Goal: Transaction & Acquisition: Purchase product/service

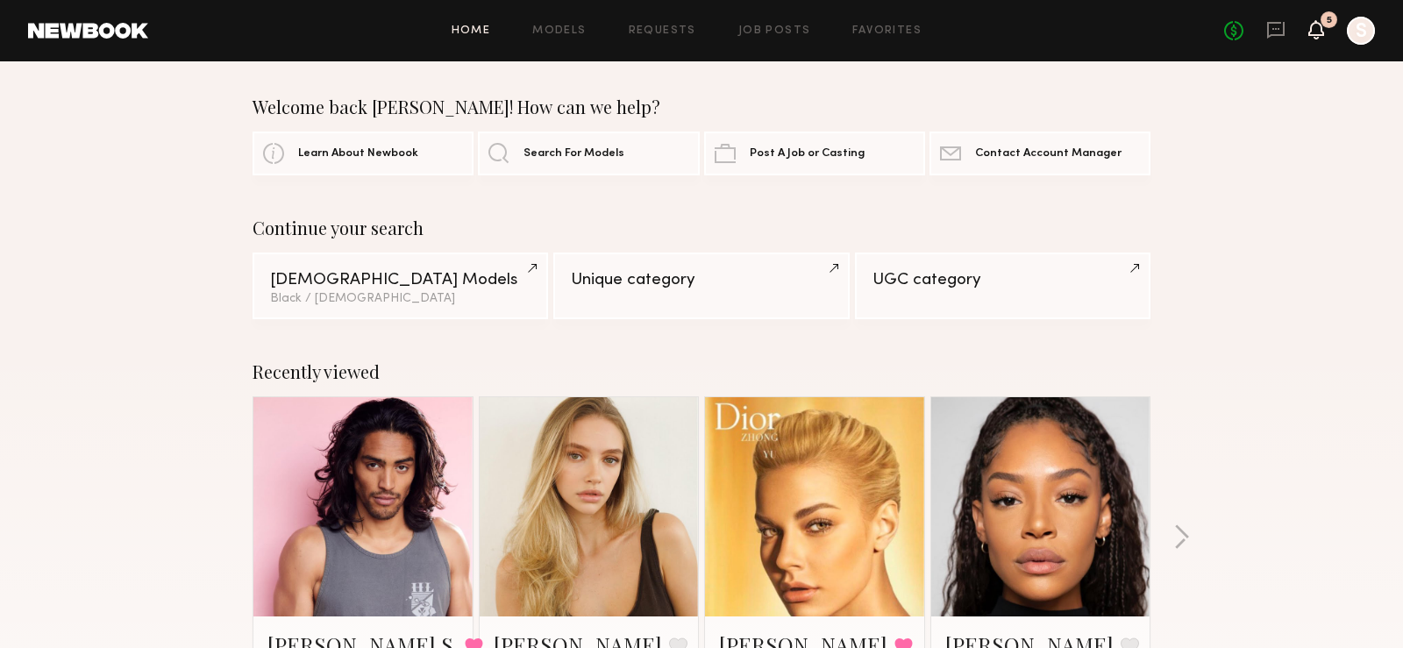
click at [1318, 31] on icon at bounding box center [1316, 29] width 14 height 12
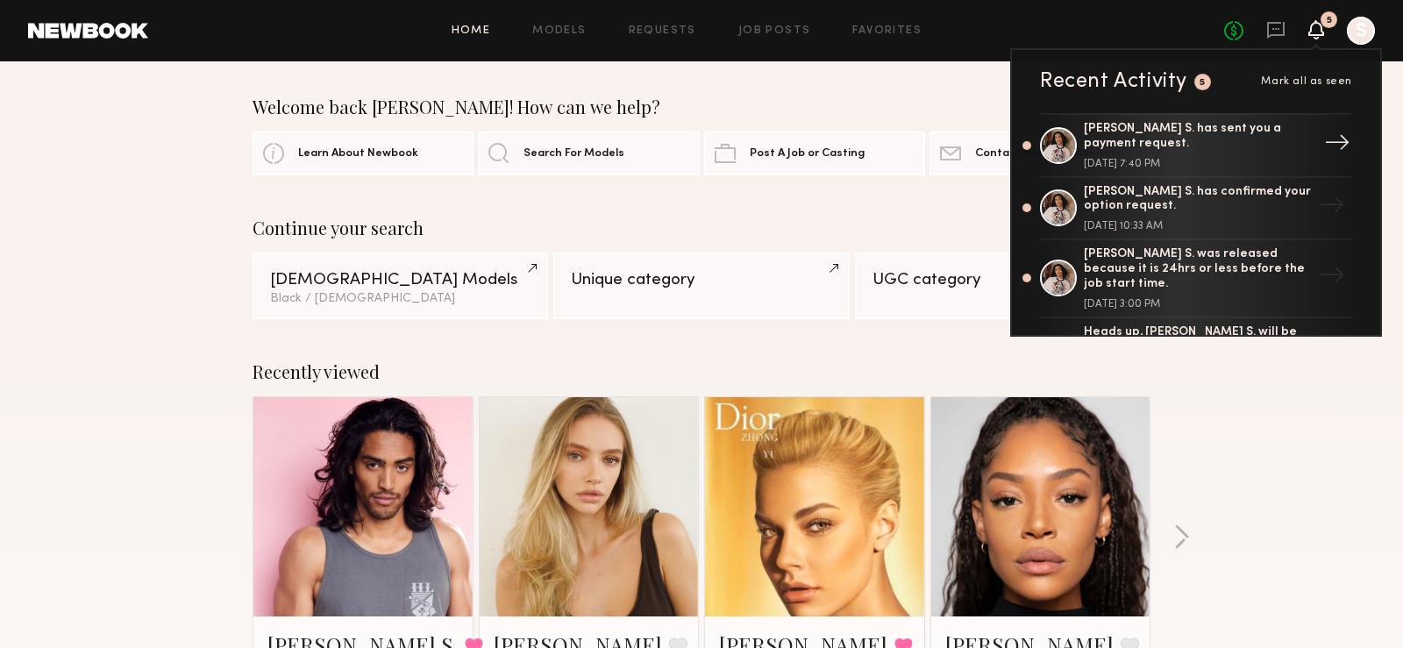
click at [1195, 145] on div "Kenan-Eames S. has sent you a payment request." at bounding box center [1198, 137] width 228 height 30
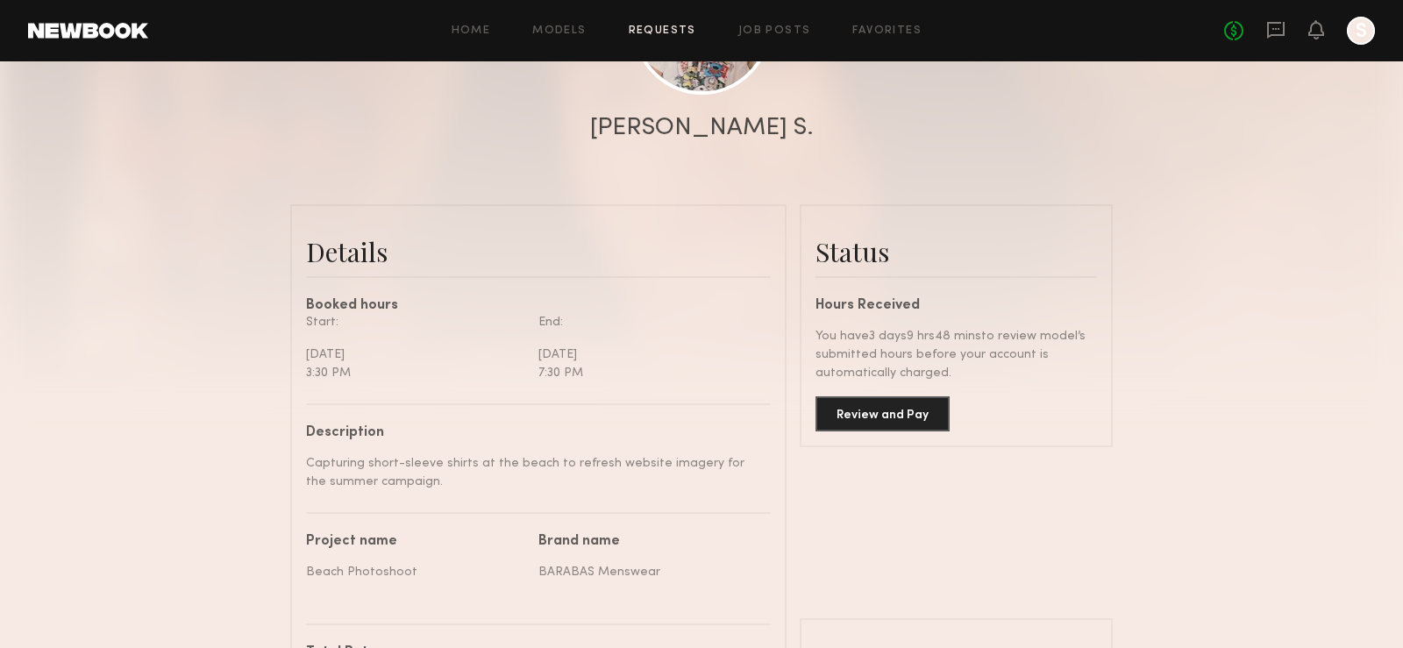
scroll to position [298, 0]
click at [886, 419] on button "Review and Pay" at bounding box center [883, 411] width 134 height 35
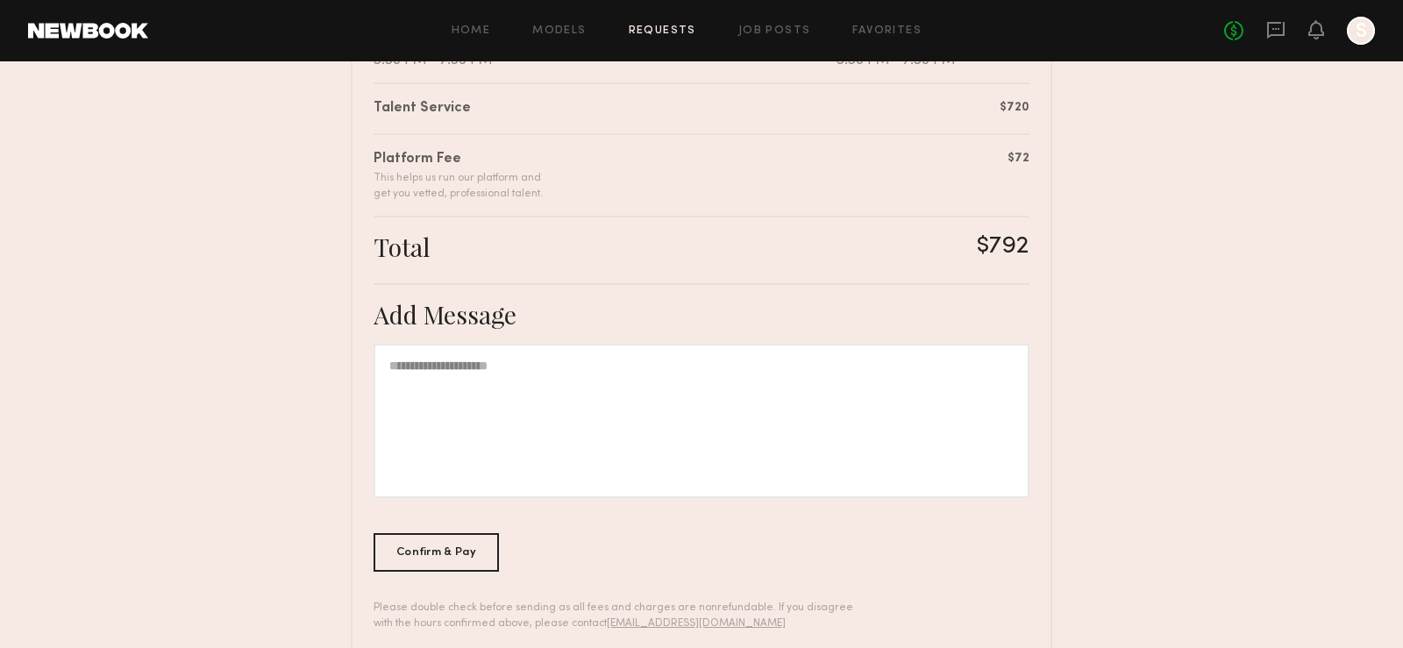
scroll to position [470, 0]
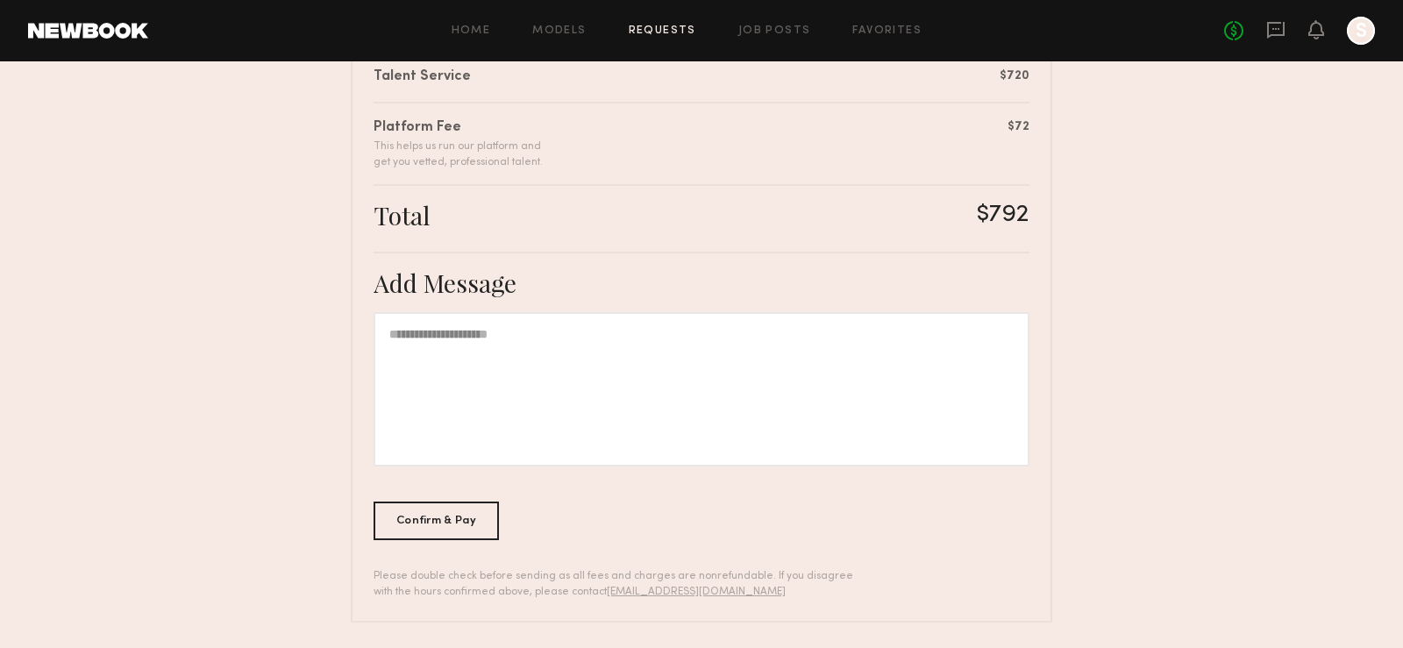
click at [564, 388] on div at bounding box center [702, 389] width 656 height 154
click at [470, 510] on div "Confirm & Pay" at bounding box center [436, 520] width 125 height 39
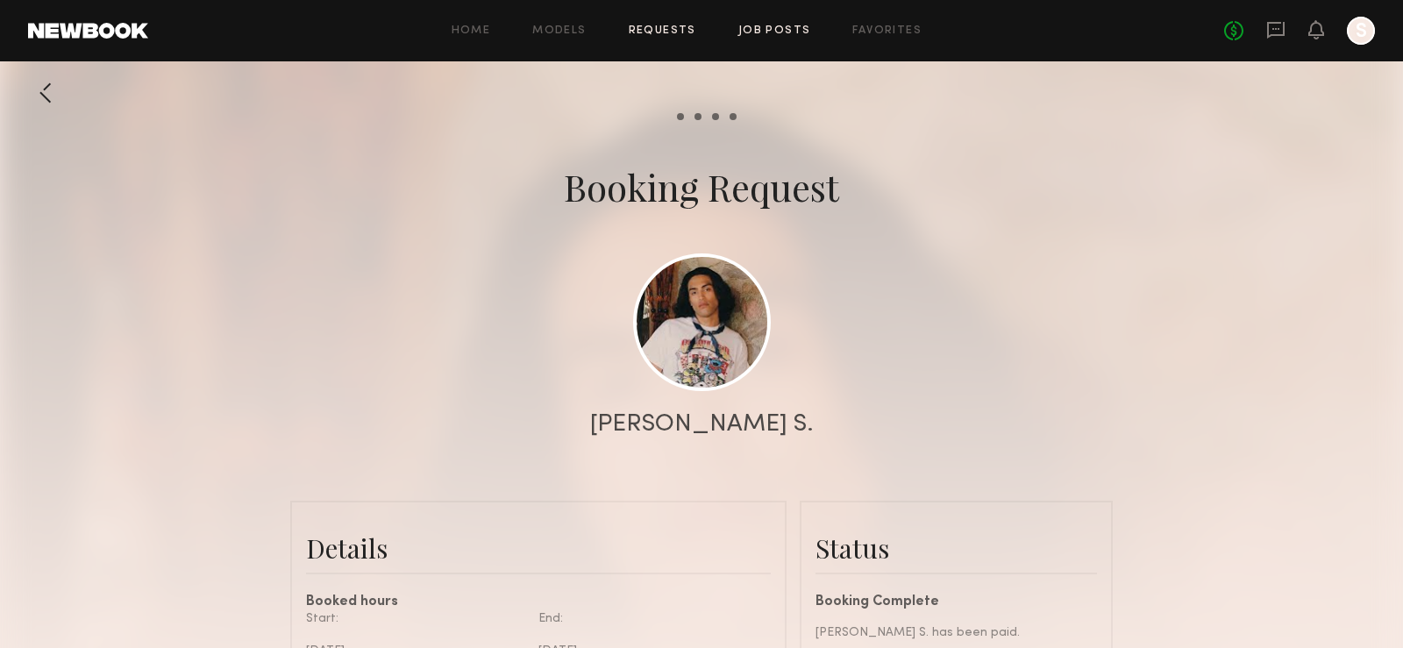
click at [753, 31] on link "Job Posts" at bounding box center [774, 30] width 73 height 11
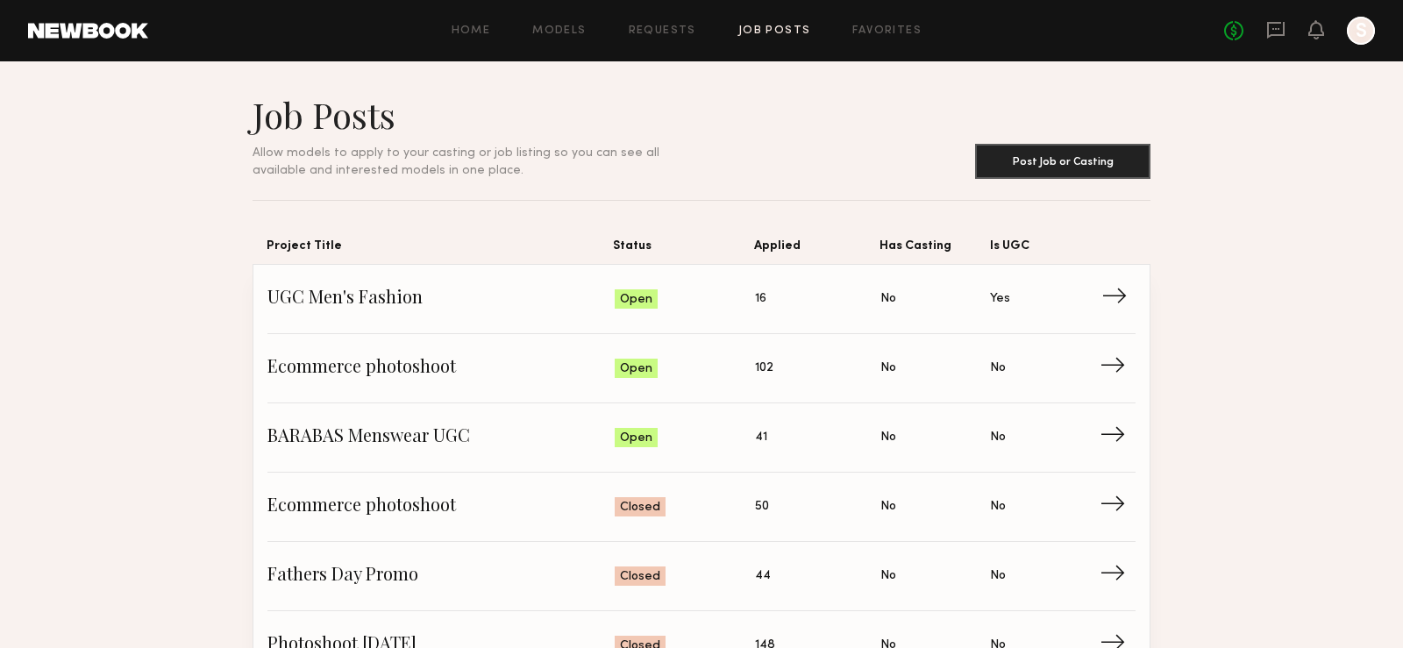
click at [1107, 296] on span "→" at bounding box center [1119, 299] width 36 height 26
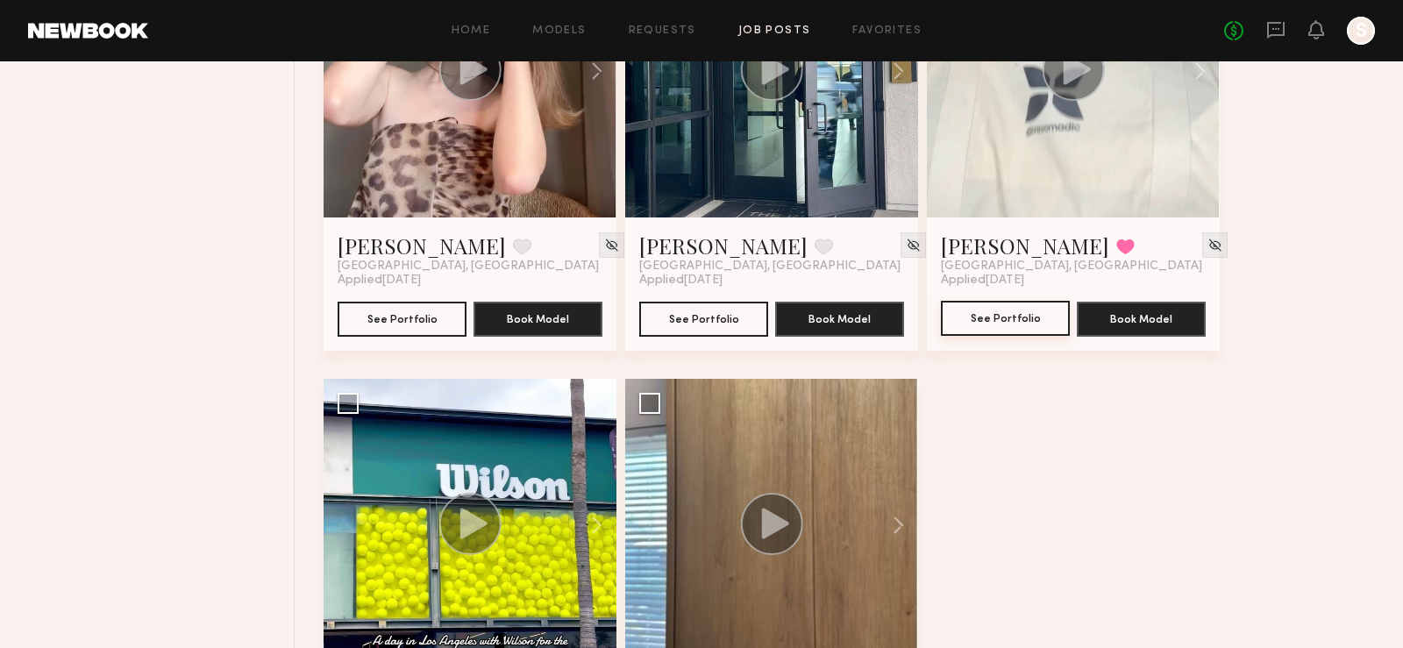
scroll to position [1896, 0]
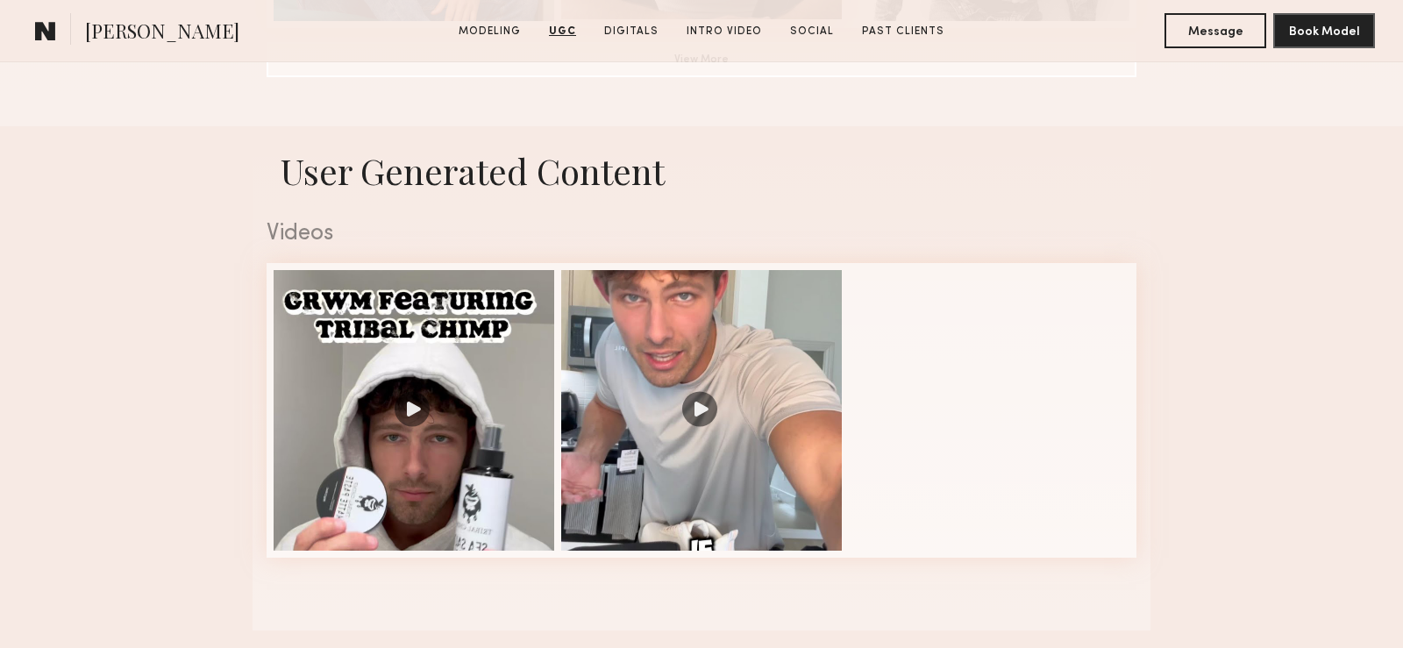
scroll to position [1659, 0]
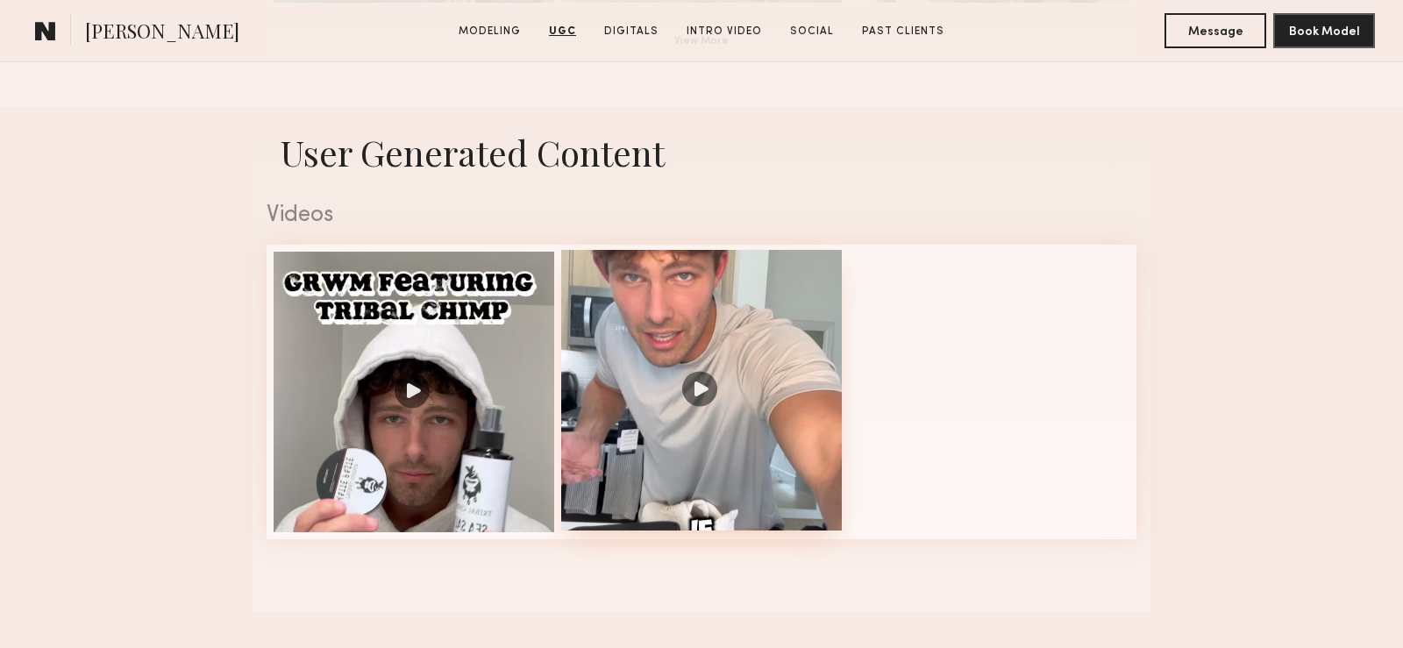
click at [708, 400] on div at bounding box center [701, 390] width 281 height 281
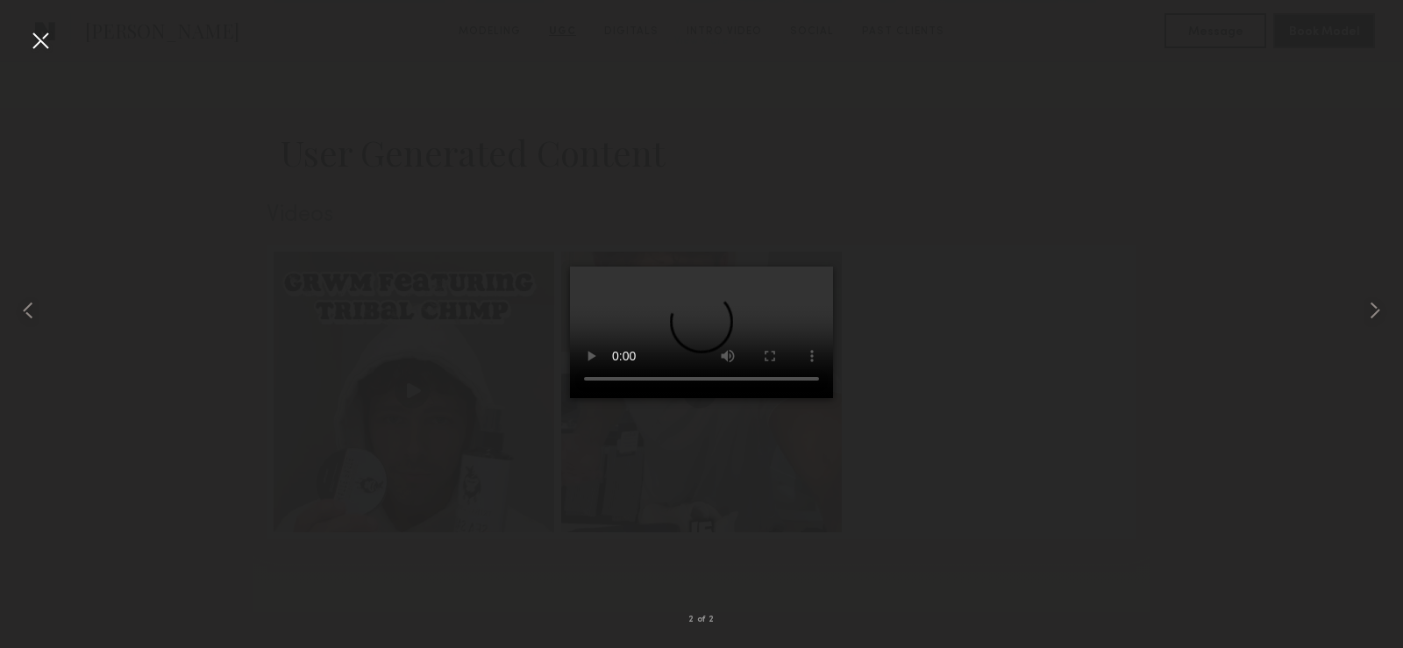
click at [38, 36] on div at bounding box center [40, 40] width 28 height 28
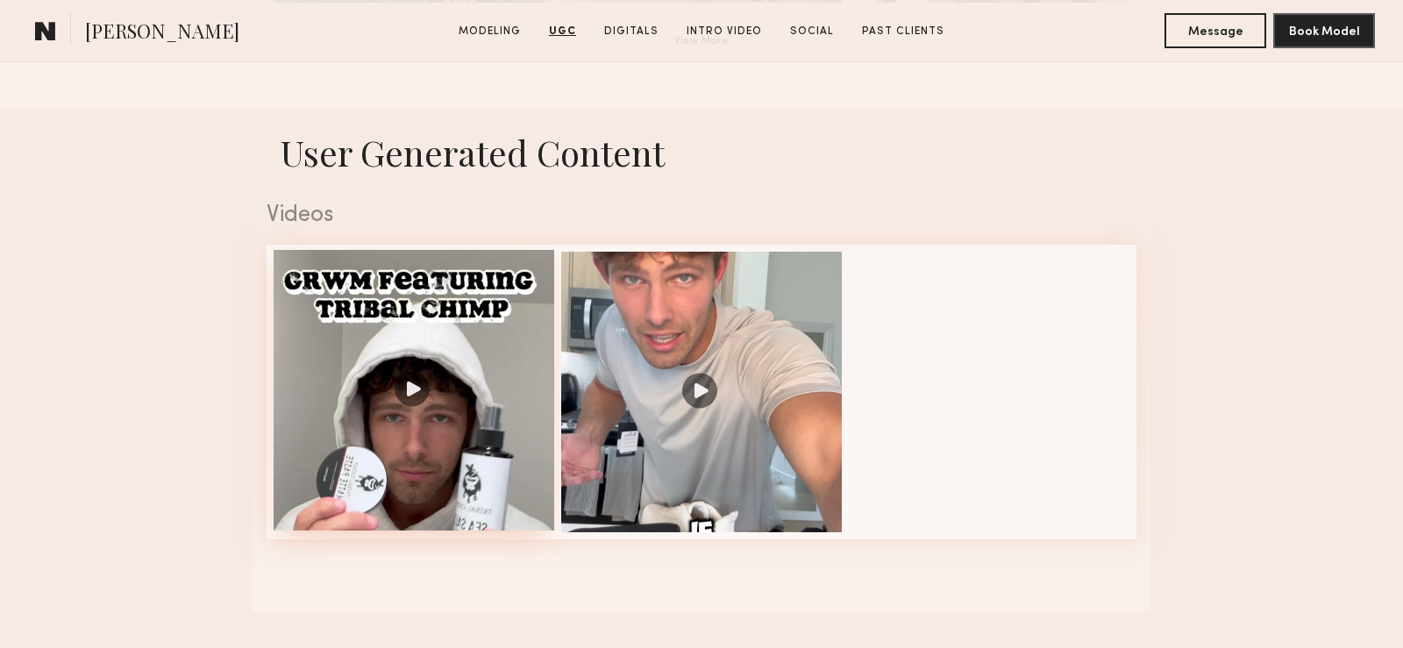
click at [417, 384] on div at bounding box center [414, 390] width 281 height 281
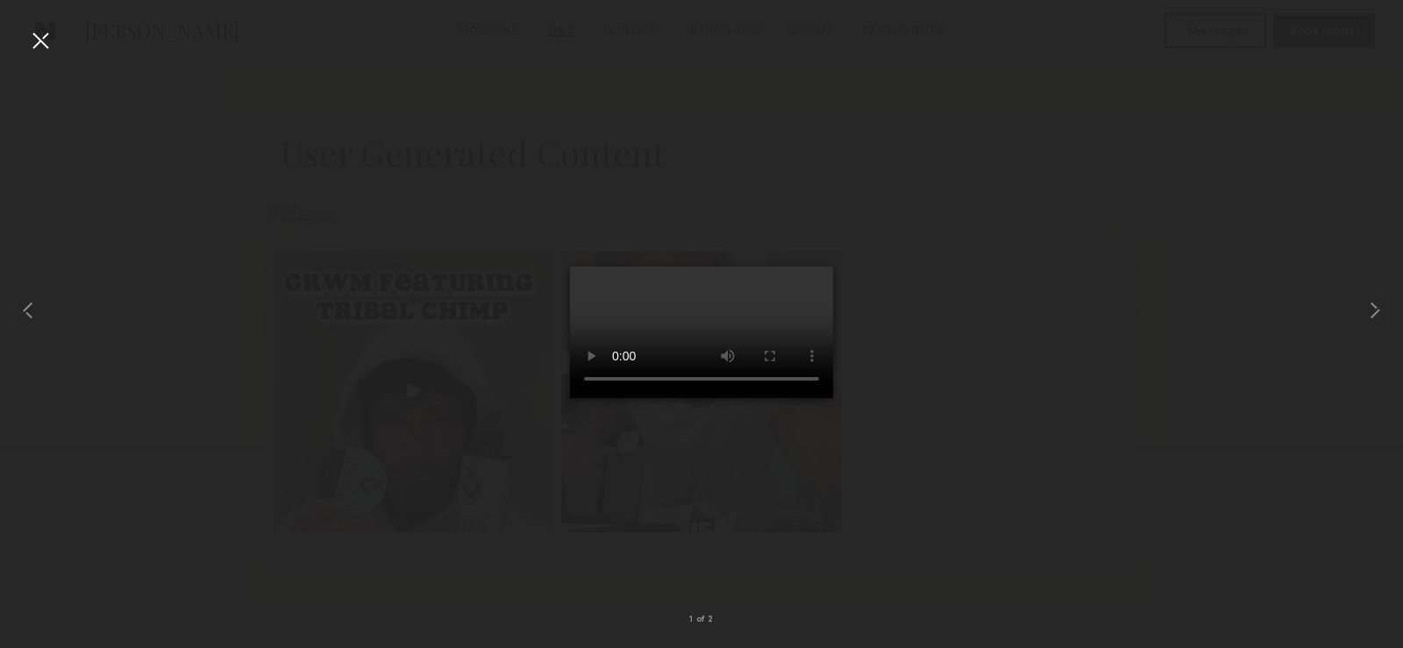
click at [43, 35] on div at bounding box center [40, 40] width 28 height 28
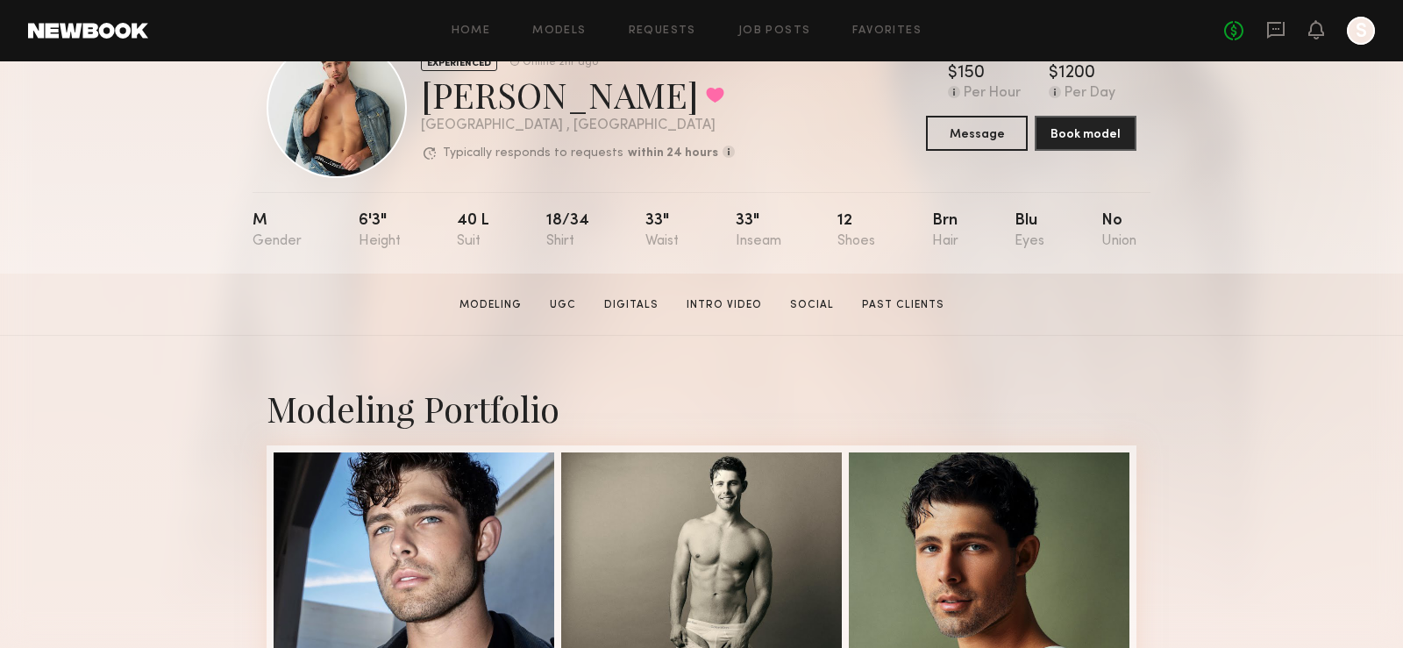
scroll to position [0, 0]
